Goal: Task Accomplishment & Management: Use online tool/utility

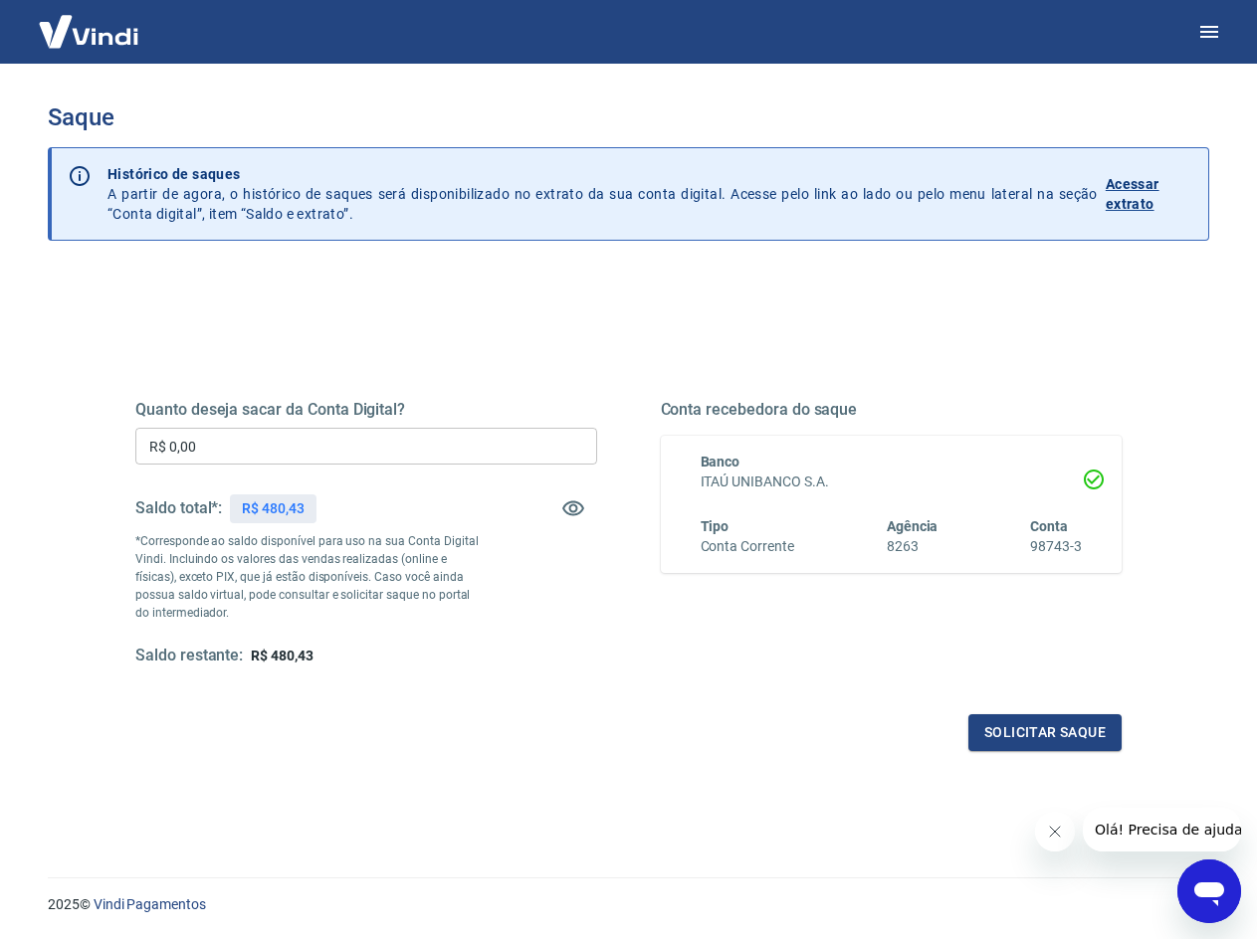
click at [266, 444] on input "R$ 0,00" at bounding box center [366, 446] width 462 height 37
type input "R$ 480,43"
click at [1051, 737] on button "Solicitar saque" at bounding box center [1044, 732] width 153 height 37
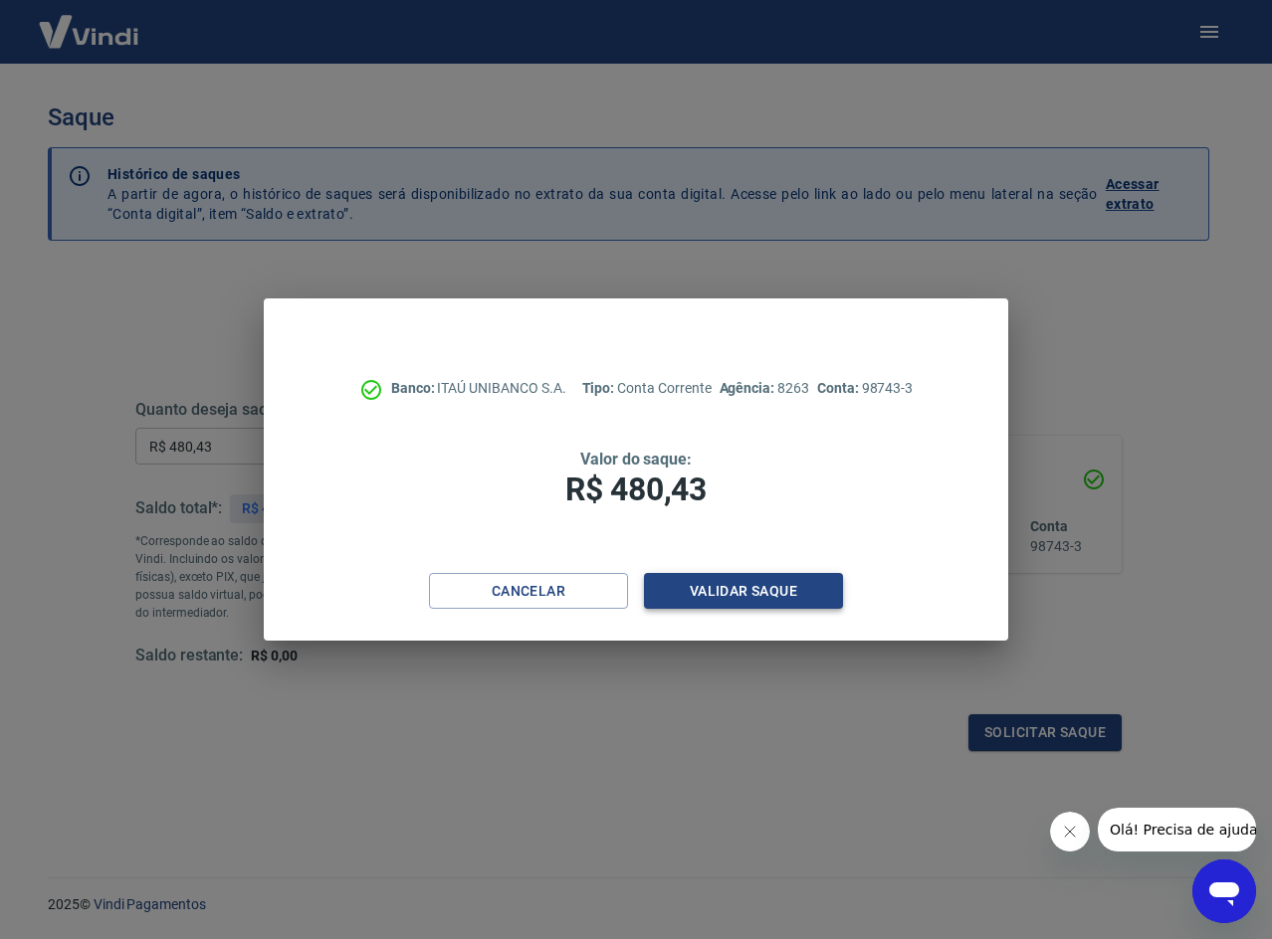
click at [747, 589] on button "Validar saque" at bounding box center [743, 591] width 199 height 37
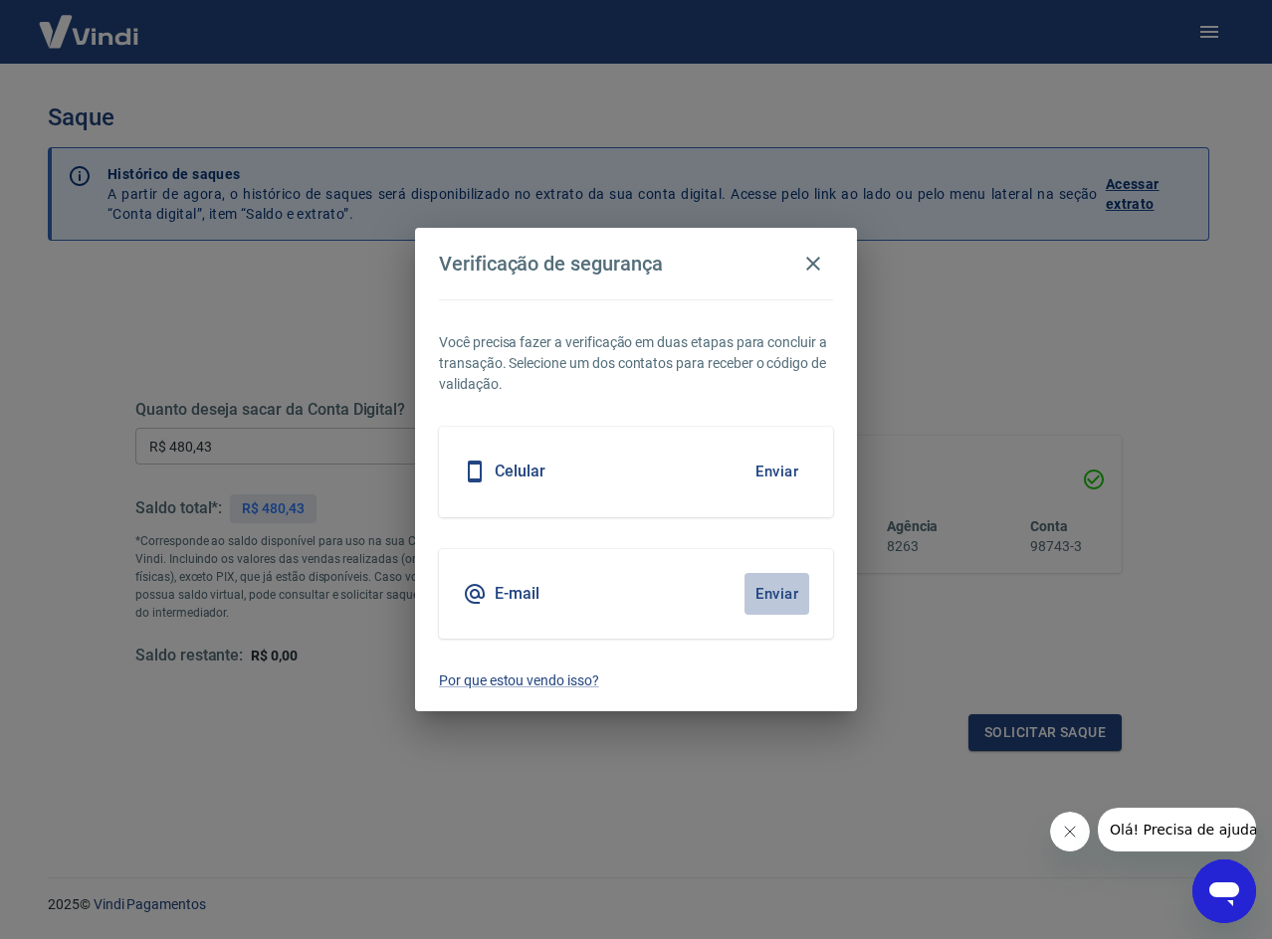
click at [778, 597] on button "Enviar" at bounding box center [776, 594] width 65 height 42
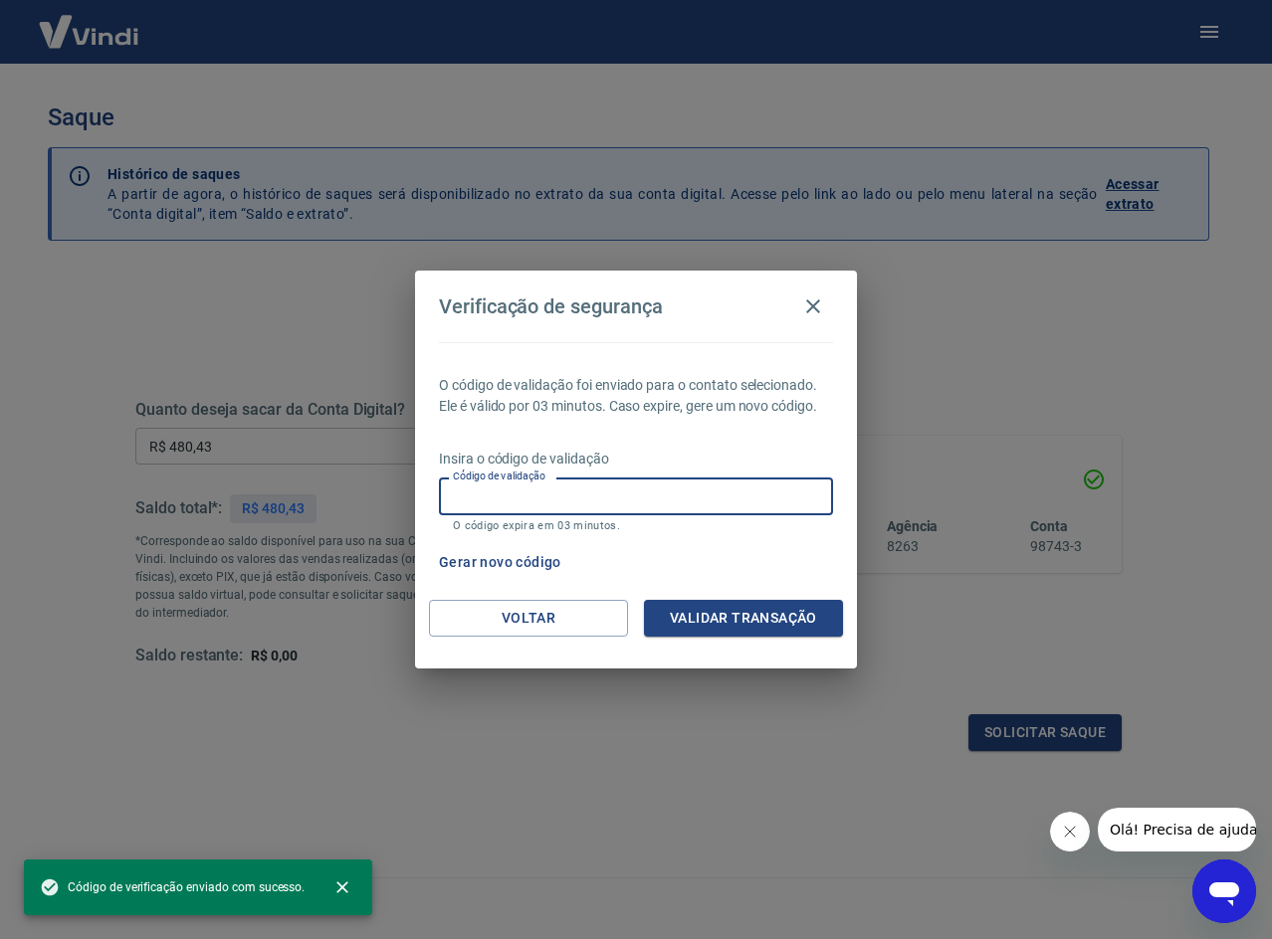
paste input "536321"
click at [646, 500] on input "Código de validação" at bounding box center [636, 496] width 394 height 37
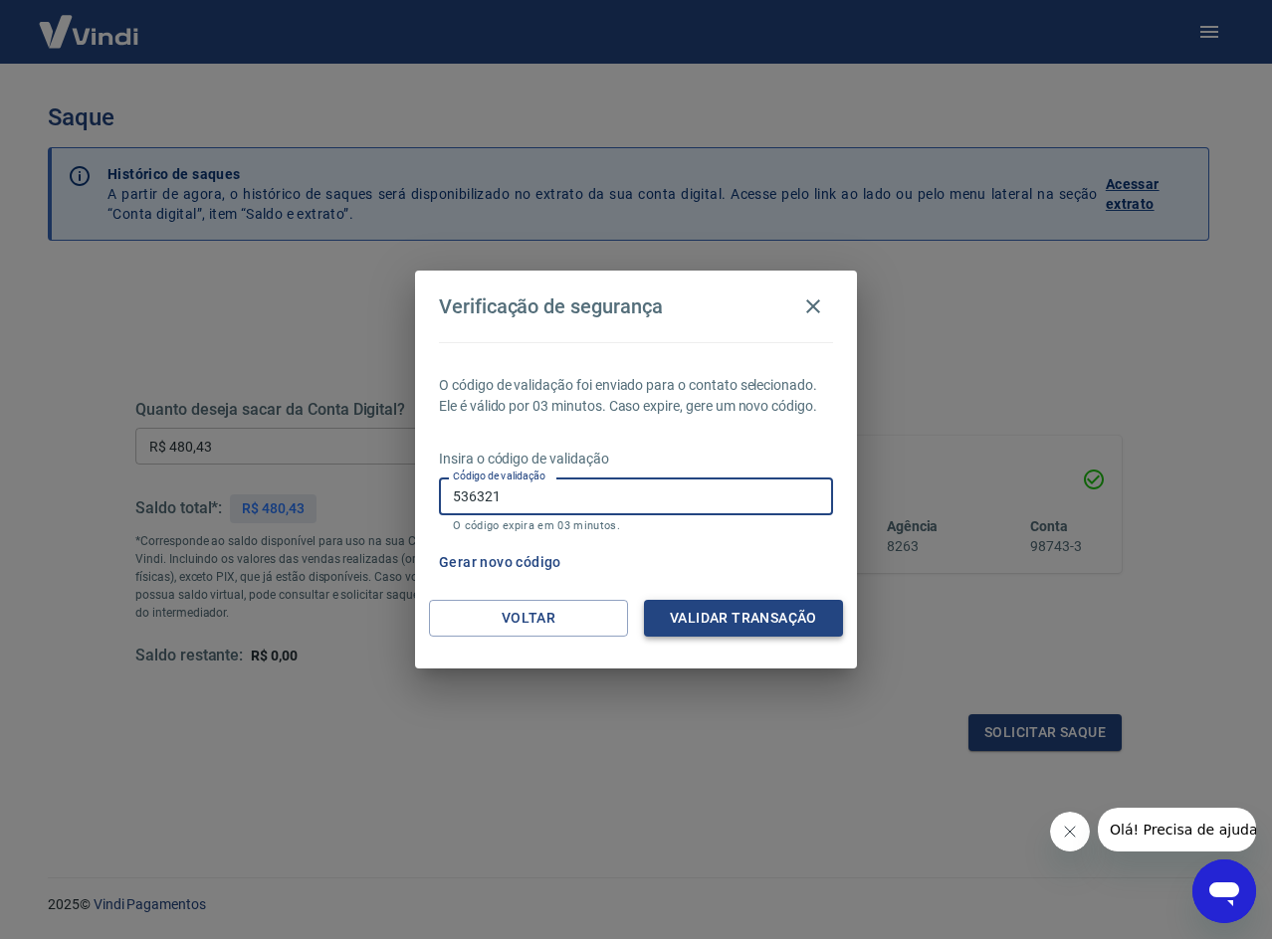
type input "536321"
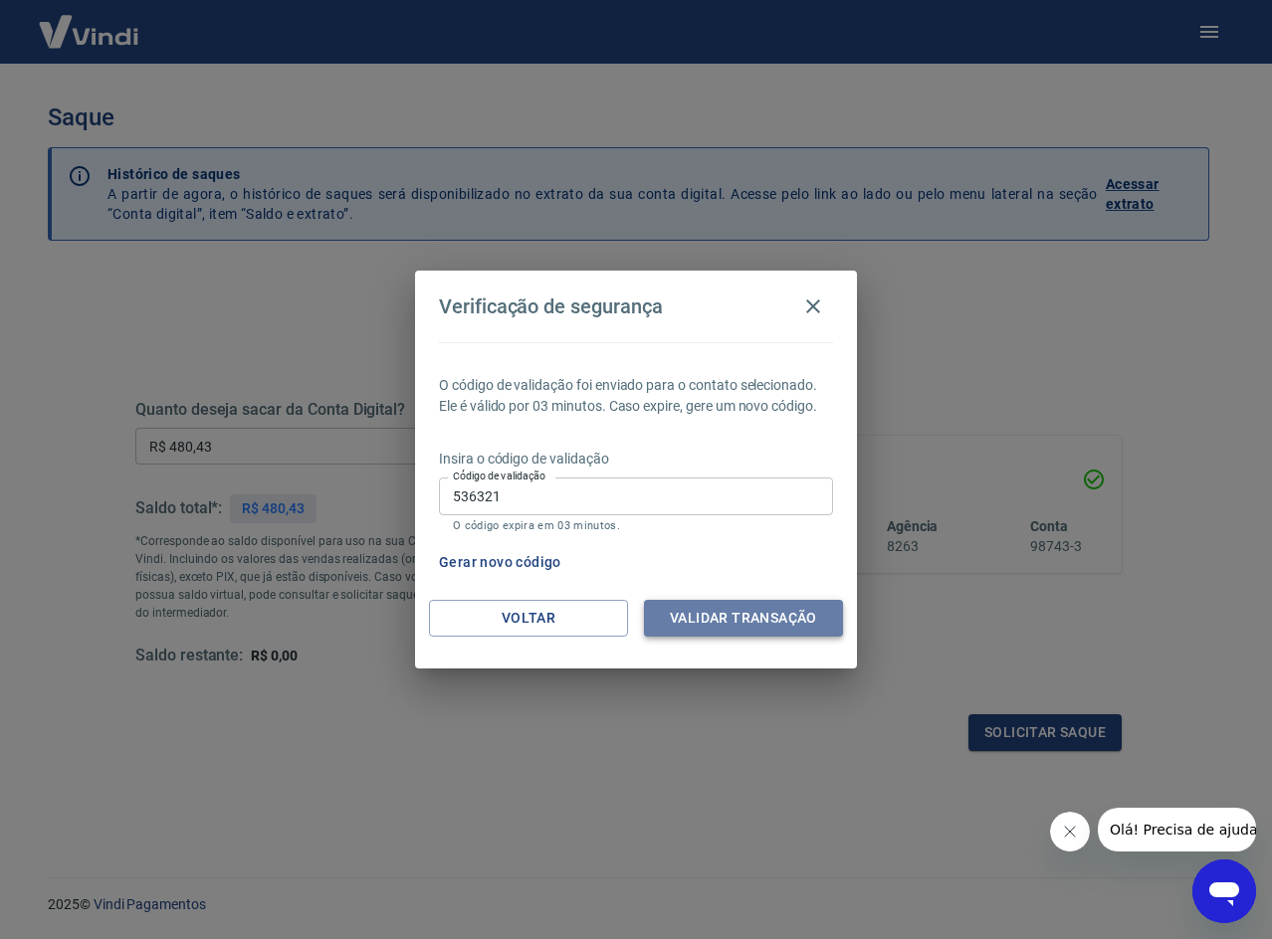
click at [720, 618] on button "Validar transação" at bounding box center [743, 618] width 199 height 37
